Goal: Information Seeking & Learning: Get advice/opinions

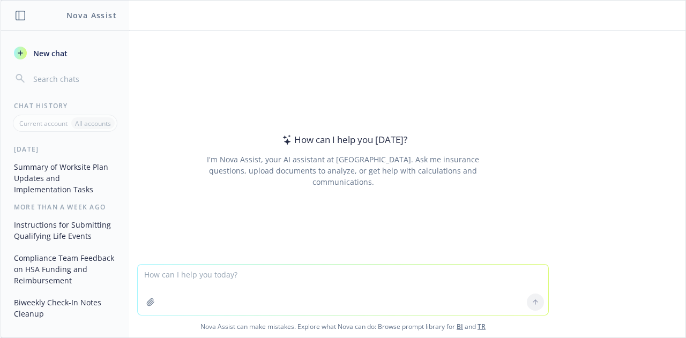
click at [202, 272] on textarea at bounding box center [343, 290] width 411 height 50
click at [153, 276] on textarea at bounding box center [343, 290] width 411 height 50
paste textarea "general guidance on what is happening in the market regarding benefits What com…"
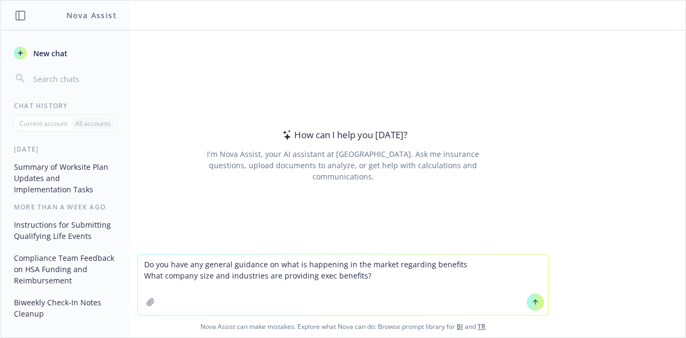
click at [424, 264] on textarea "Do you have any general guidance on what is happening in the market regarding b…" at bounding box center [343, 285] width 411 height 61
click at [494, 267] on textarea "Do you have any general guidance on what is happening in the market regarding e…" at bounding box center [343, 285] width 411 height 61
click at [326, 278] on textarea "Do you have any general guidance on what is happening in the market regarding e…" at bounding box center [343, 285] width 411 height 61
type textarea "Do you have any general guidance on what is happening in the market regarding e…"
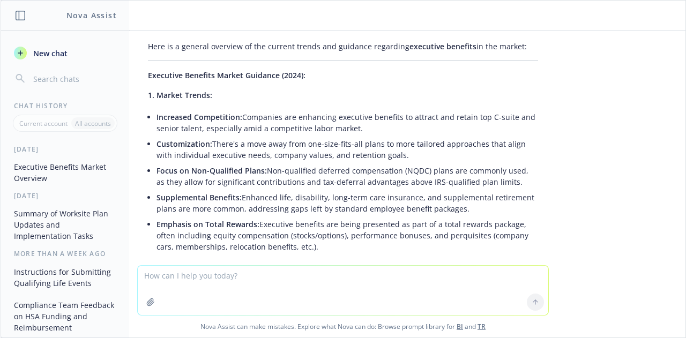
scroll to position [50, 0]
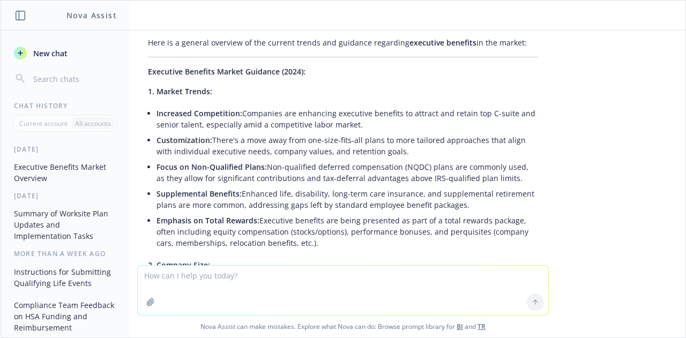
click at [152, 93] on span "1. Market Trends:" at bounding box center [180, 91] width 64 height 10
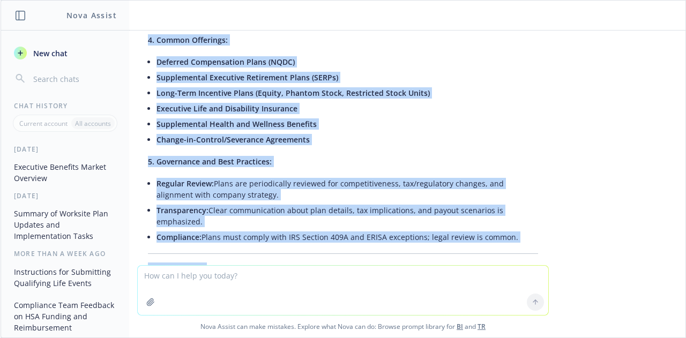
scroll to position [772, 0]
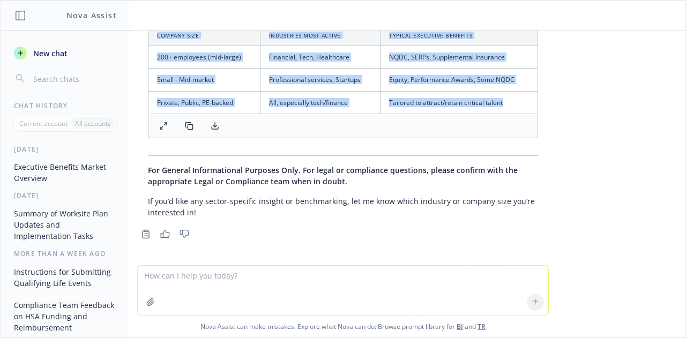
drag, startPoint x: 150, startPoint y: 90, endPoint x: 463, endPoint y: 133, distance: 316.0
copy div "Market Trends: Increased Competition: Companies are enhancing executive benefit…"
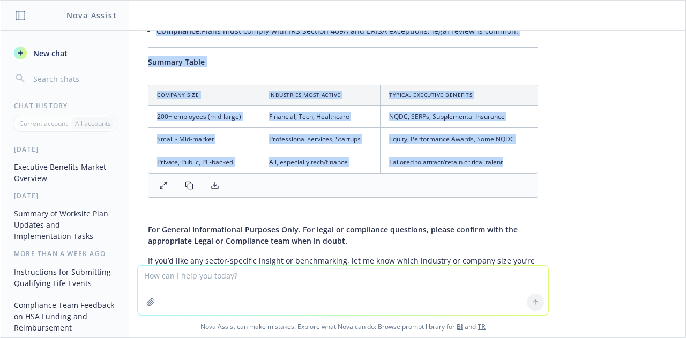
scroll to position [713, 0]
click at [312, 89] on th "Industries Most Active" at bounding box center [320, 95] width 120 height 20
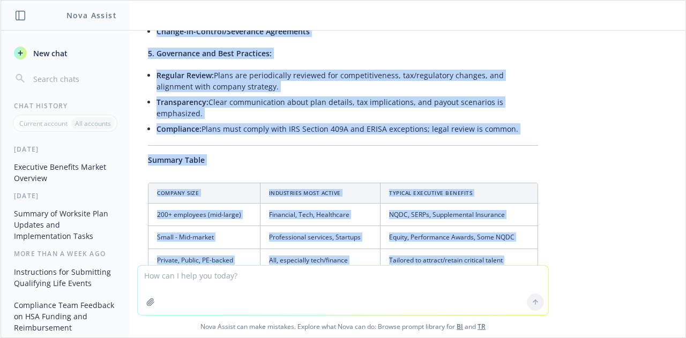
scroll to position [710, 0]
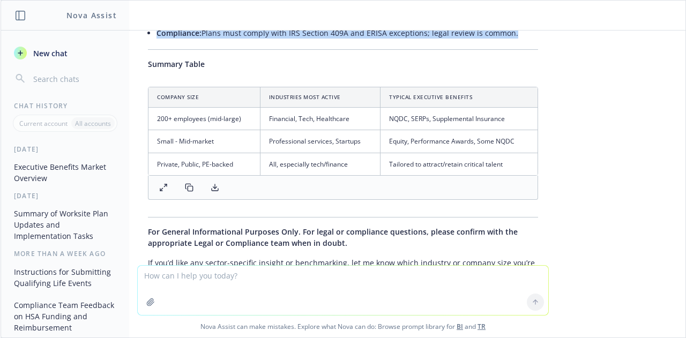
drag, startPoint x: 145, startPoint y: 102, endPoint x: 294, endPoint y: 45, distance: 159.6
copy div "Market Trends: Increased Competition: Companies are enhancing executive benefit…"
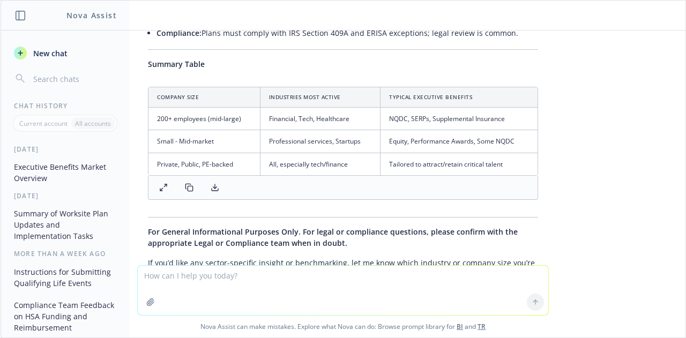
drag, startPoint x: 206, startPoint y: 86, endPoint x: 168, endPoint y: 105, distance: 41.7
click at [168, 105] on th "Company Size" at bounding box center [203, 97] width 111 height 20
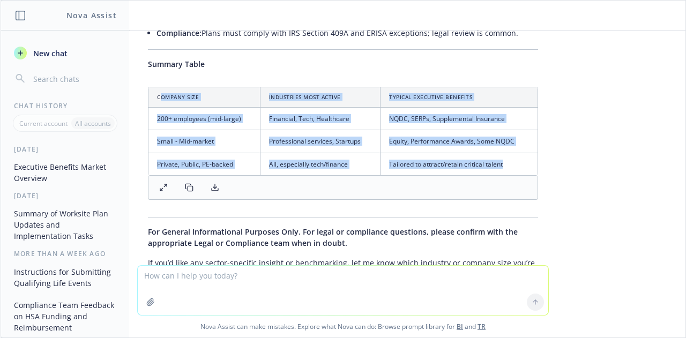
drag, startPoint x: 154, startPoint y: 95, endPoint x: 508, endPoint y: 165, distance: 360.5
click at [508, 165] on table "Company Size Industries Most Active Typical Executive Benefits 200+ employees (…" at bounding box center [342, 131] width 389 height 88
click at [508, 165] on td "Tailored to attract/retain critical talent" at bounding box center [459, 164] width 157 height 23
drag, startPoint x: 508, startPoint y: 165, endPoint x: 136, endPoint y: 105, distance: 376.7
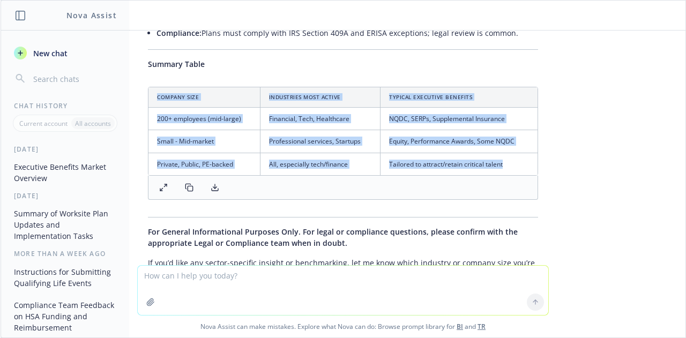
copy table "Company Size Industries Most Active Typical Executive Benefits 200+ employees (…"
click at [478, 115] on td "NQDC, SERPs, Supplemental Insurance" at bounding box center [459, 119] width 157 height 23
